Goal: Transaction & Acquisition: Download file/media

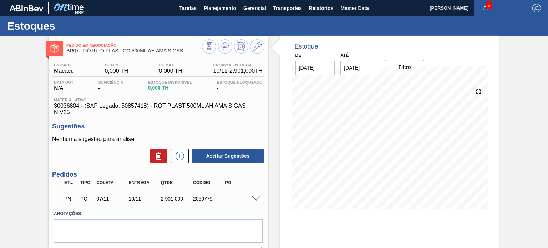
click at [203, 200] on div "2050776" at bounding box center [208, 199] width 35 height 6
click at [203, 198] on div "2050776" at bounding box center [208, 199] width 35 height 6
copy div "2050776"
click at [536, 11] on img "button" at bounding box center [536, 8] width 9 height 9
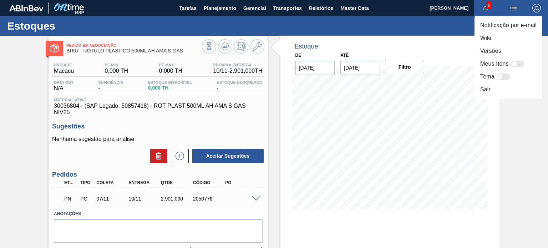
click at [205, 6] on div at bounding box center [274, 124] width 548 height 248
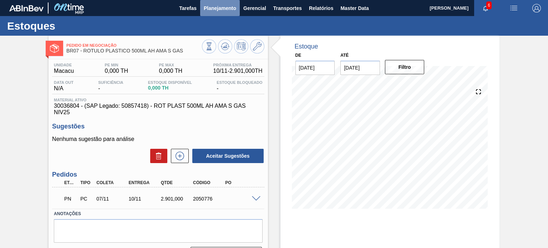
click at [213, 8] on span "Planejamento" at bounding box center [220, 8] width 32 height 9
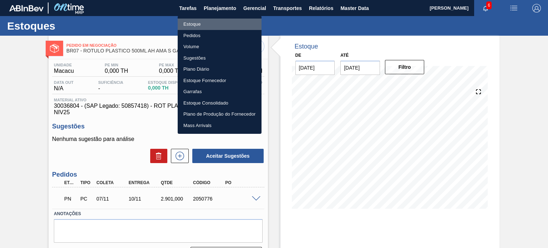
click at [200, 22] on li "Estoque" at bounding box center [220, 24] width 84 height 11
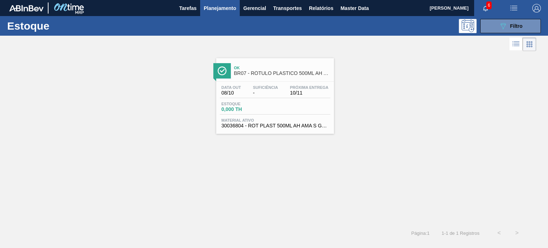
click at [265, 93] on span "-" at bounding box center [265, 92] width 25 height 5
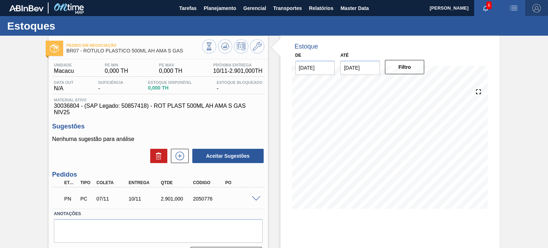
click at [537, 7] on img "button" at bounding box center [536, 8] width 9 height 9
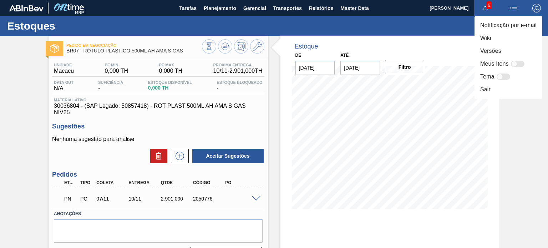
click at [211, 9] on div at bounding box center [274, 124] width 548 height 248
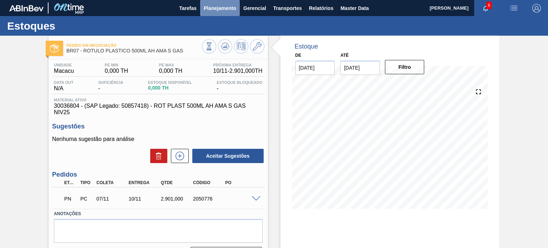
click at [213, 7] on span "Planejamento" at bounding box center [220, 8] width 32 height 9
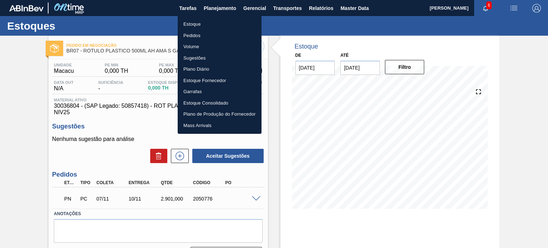
click at [192, 27] on li "Estoque" at bounding box center [220, 24] width 84 height 11
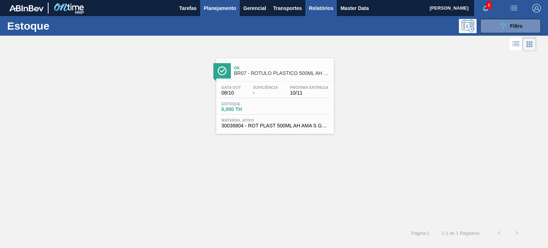
click at [317, 7] on span "Relatórios" at bounding box center [321, 8] width 24 height 9
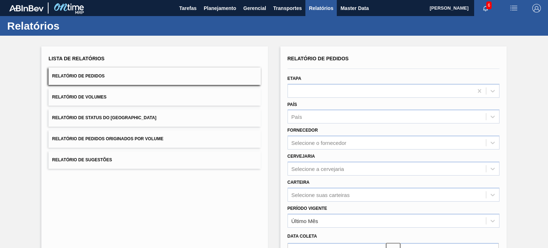
click at [137, 120] on button "Relatório de Status do [GEOGRAPHIC_DATA]" at bounding box center [155, 117] width 212 height 17
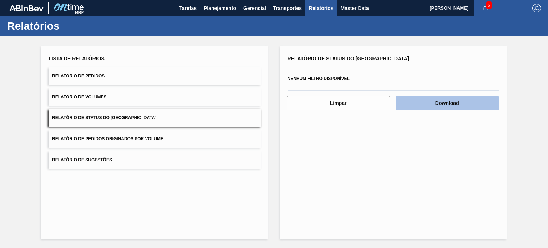
click at [460, 102] on button "Download" at bounding box center [447, 103] width 103 height 14
